Goal: Task Accomplishment & Management: Complete application form

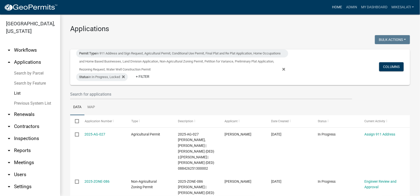
click at [334, 8] on link "Home" at bounding box center [337, 8] width 14 height 10
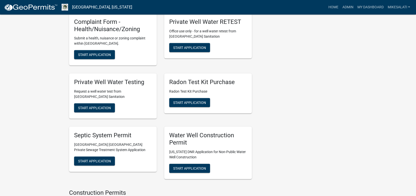
scroll to position [751, 0]
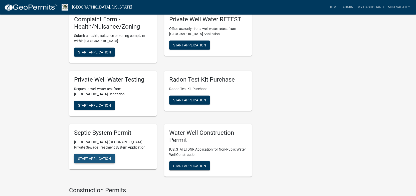
click at [99, 156] on span "Start Application" at bounding box center [94, 158] width 33 height 4
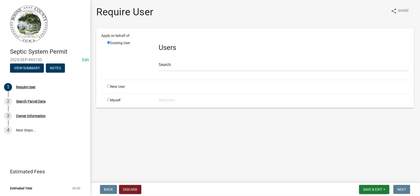
click at [110, 87] on input "radio" at bounding box center [108, 85] width 3 height 3
radio input "true"
radio input "false"
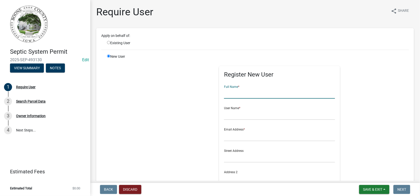
click at [230, 91] on input "text" at bounding box center [279, 93] width 111 height 10
type input "[PERSON_NAME]"
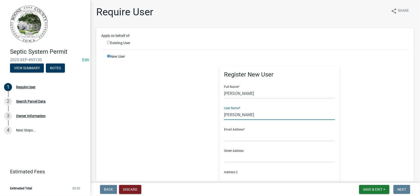
type input "[PERSON_NAME]"
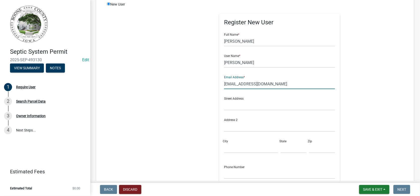
scroll to position [125, 0]
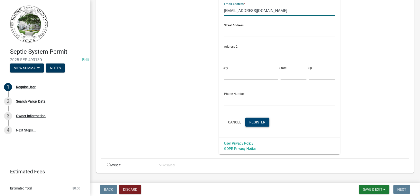
type input "[EMAIL_ADDRESS][DOMAIN_NAME]"
click at [249, 120] on span "Register" at bounding box center [257, 122] width 16 height 4
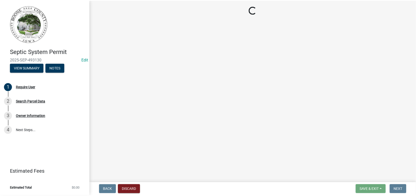
scroll to position [0, 0]
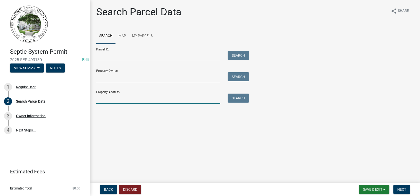
click at [110, 98] on input "Property Address:" at bounding box center [158, 98] width 124 height 10
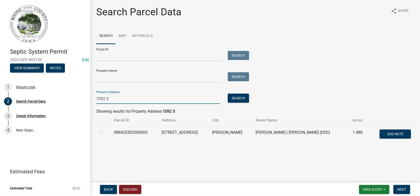
type input "1092 S"
click at [105, 129] on label at bounding box center [105, 129] width 0 height 0
click at [105, 131] on input "radio" at bounding box center [106, 130] width 3 height 3
radio input "true"
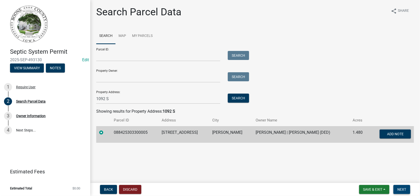
click at [403, 191] on span "Next" at bounding box center [401, 189] width 9 height 4
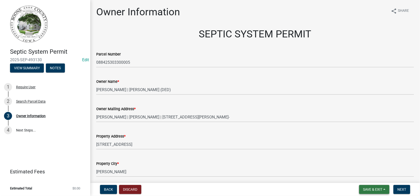
click at [376, 189] on span "Save & Exit" at bounding box center [372, 189] width 19 height 4
click at [372, 176] on button "Save & Exit" at bounding box center [369, 176] width 40 height 12
